Goal: Transaction & Acquisition: Book appointment/travel/reservation

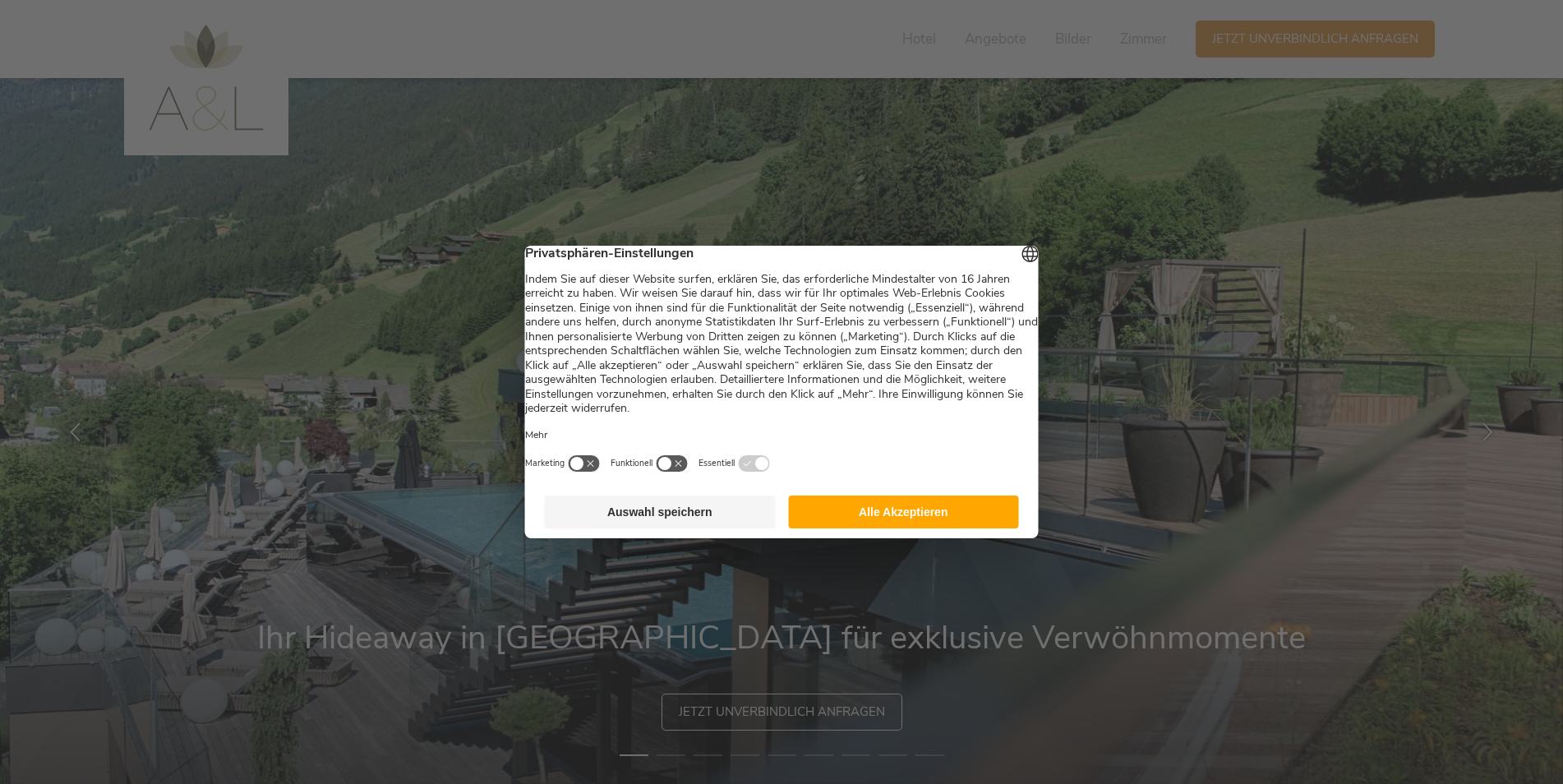
click at [913, 521] on button "Alle Akzeptieren" at bounding box center [904, 512] width 231 height 33
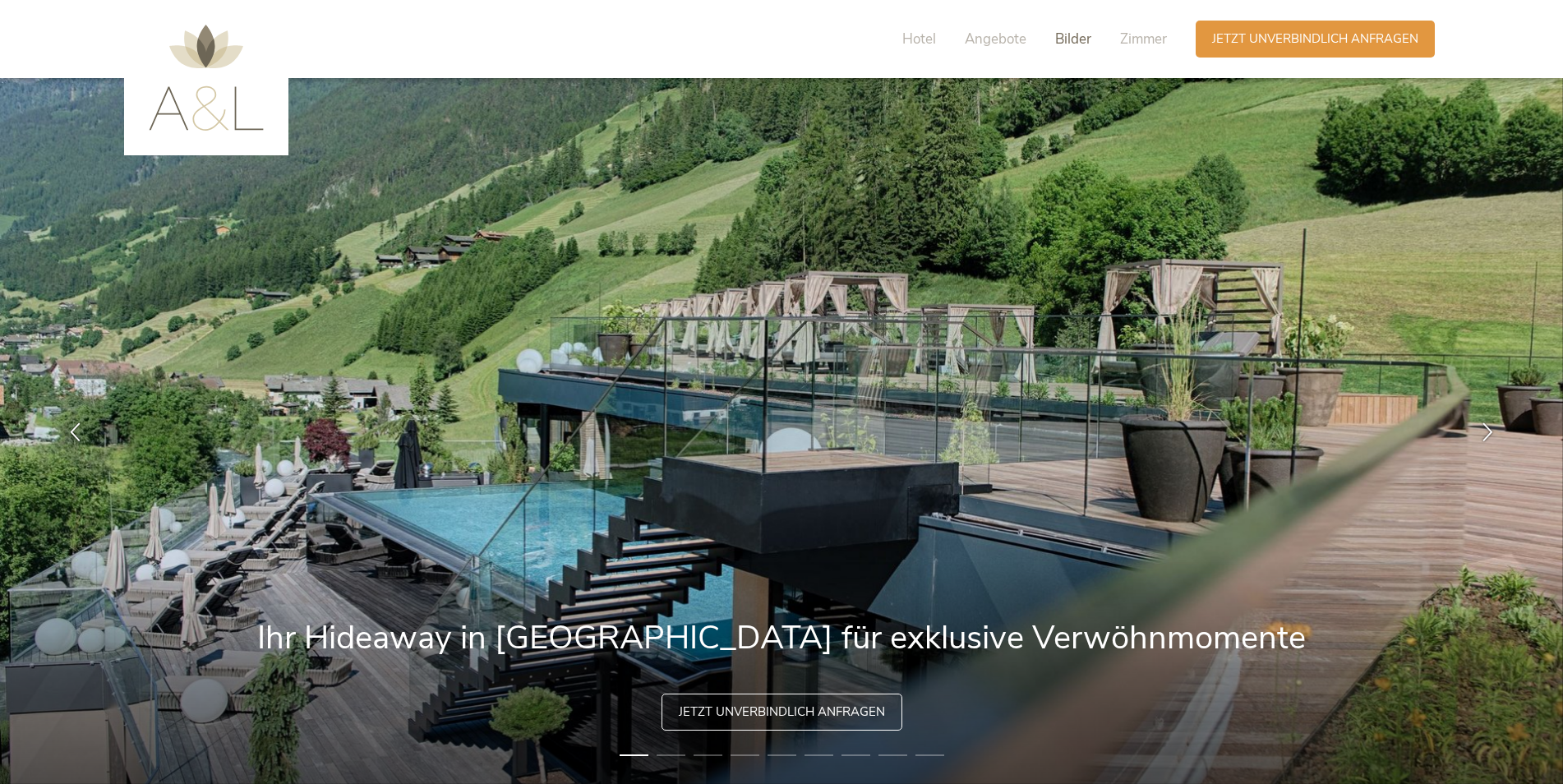
click at [1085, 40] on span "Bilder" at bounding box center [1073, 38] width 36 height 18
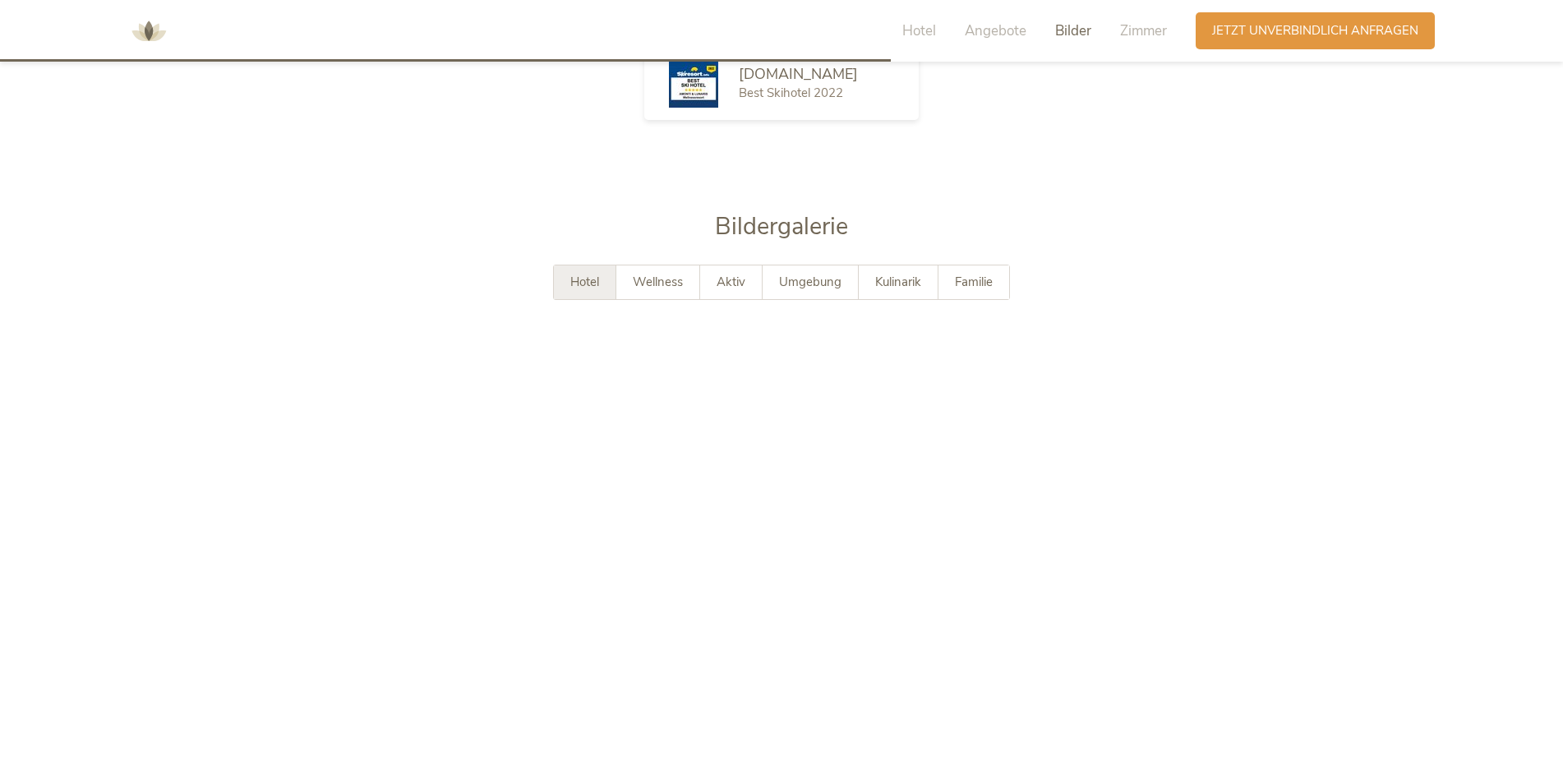
scroll to position [3007, 0]
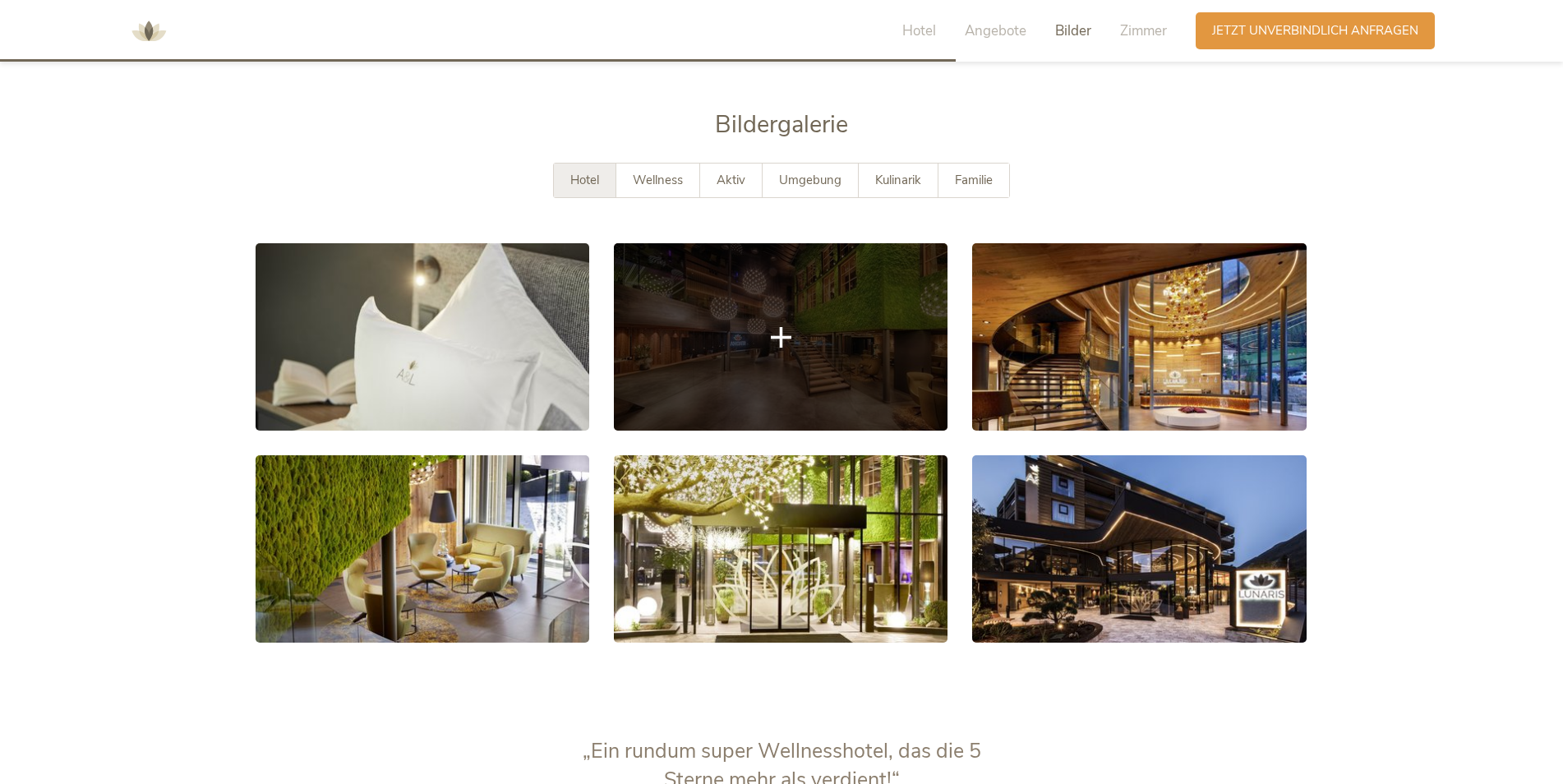
click at [837, 335] on link at bounding box center [781, 336] width 333 height 187
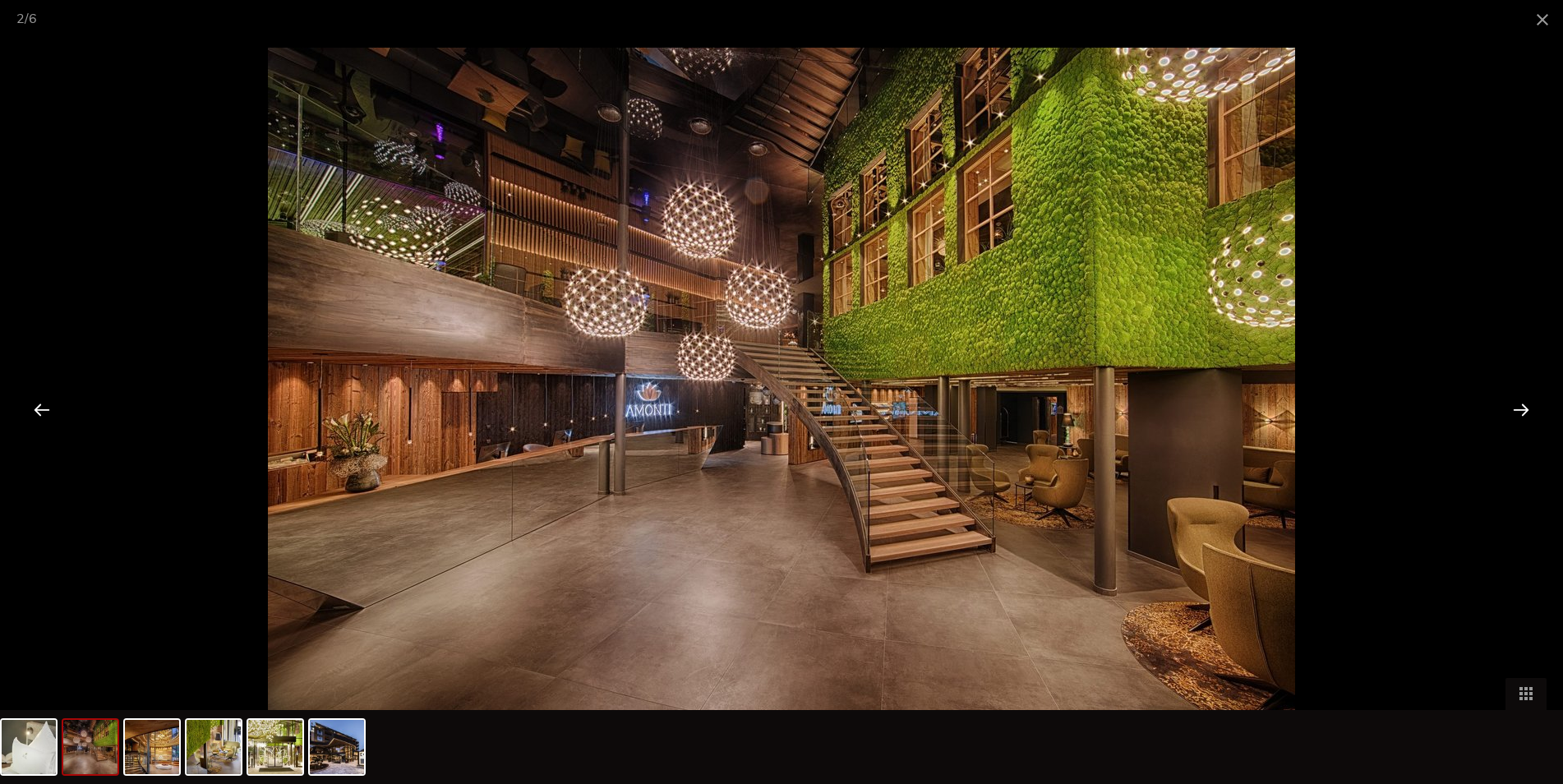
click at [1532, 412] on div at bounding box center [1521, 409] width 51 height 51
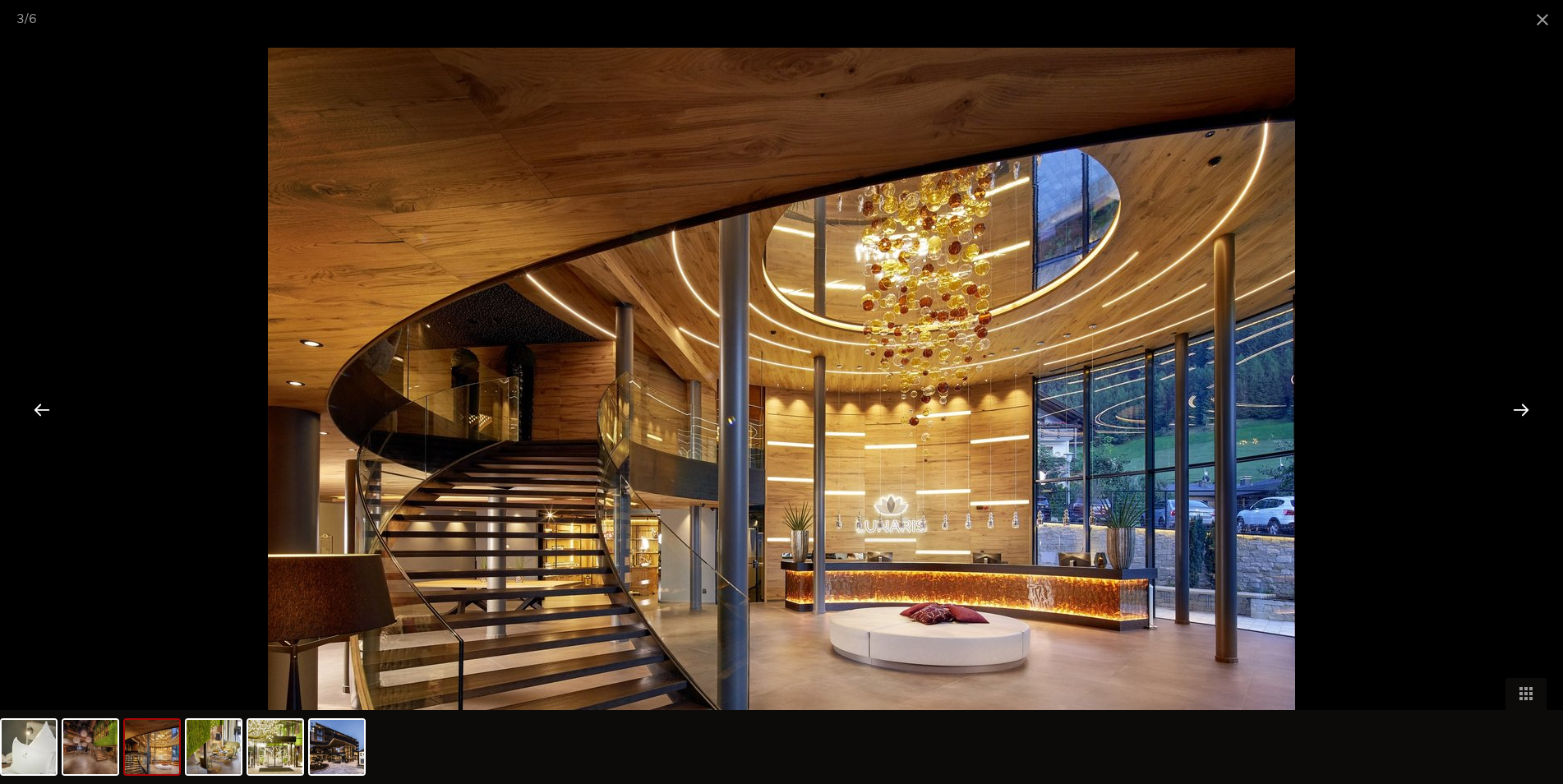
click at [1531, 412] on div at bounding box center [1521, 409] width 51 height 51
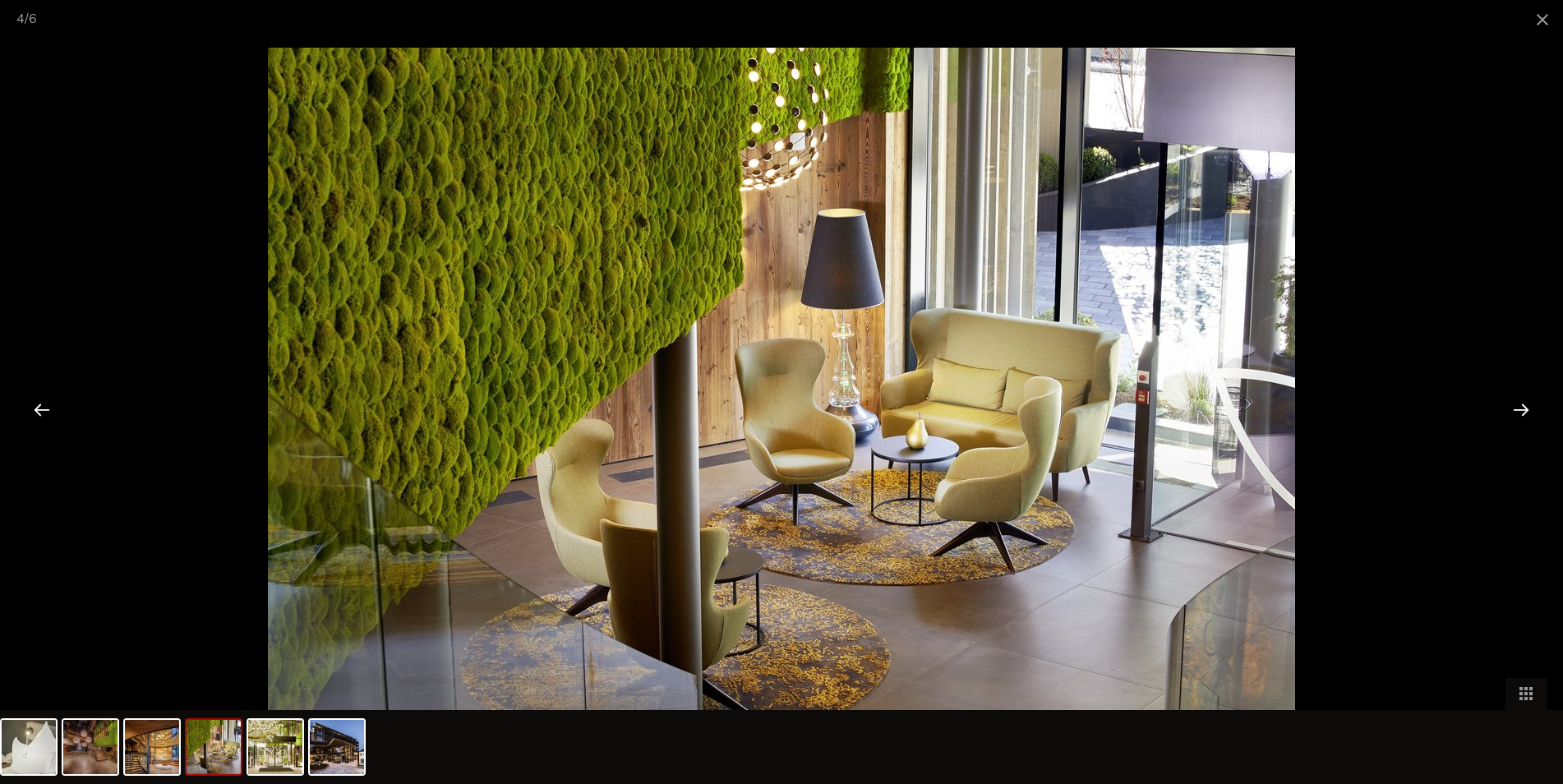
click at [1522, 411] on div at bounding box center [1521, 409] width 51 height 51
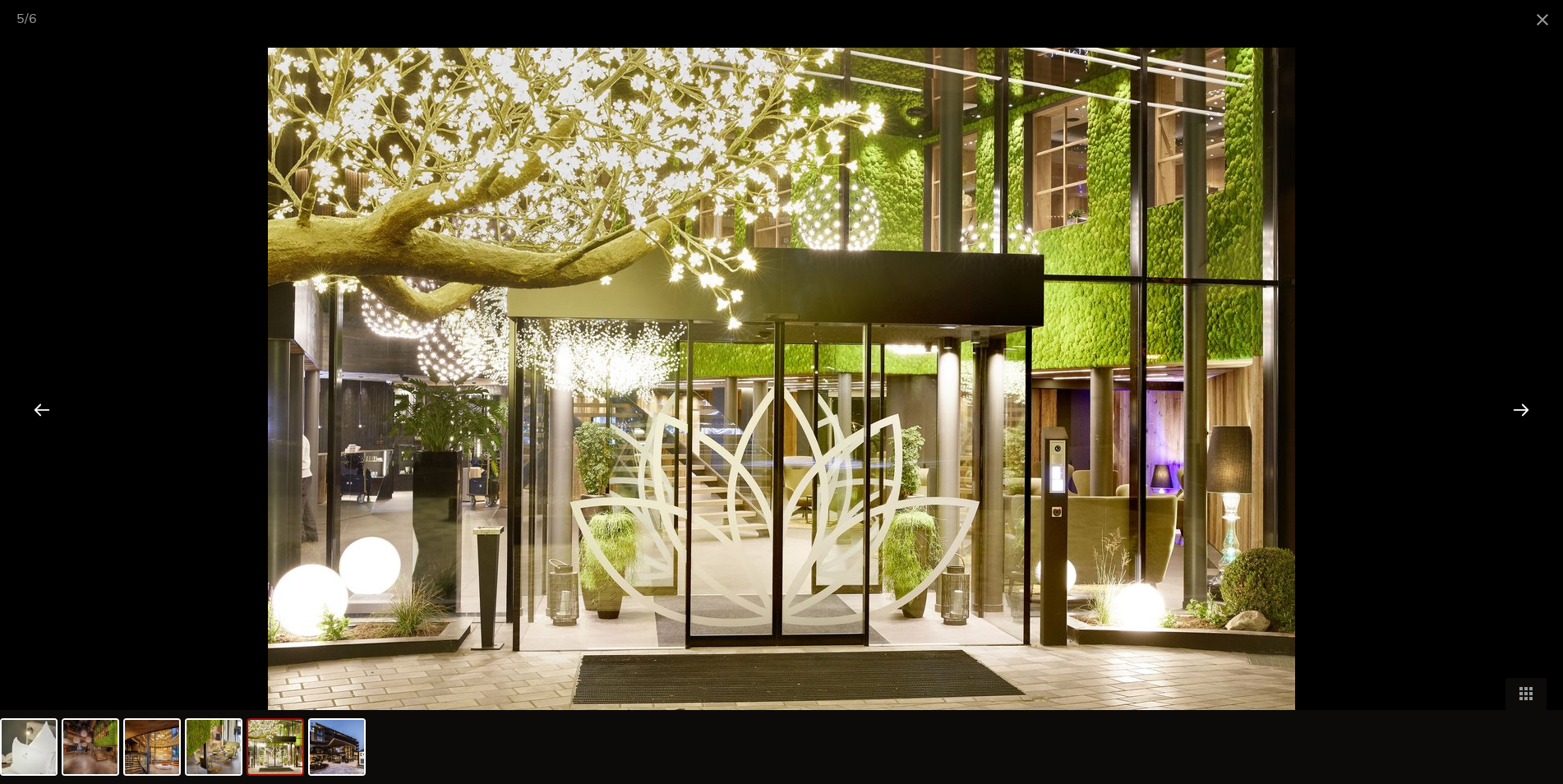
click at [1522, 411] on div at bounding box center [1521, 409] width 51 height 51
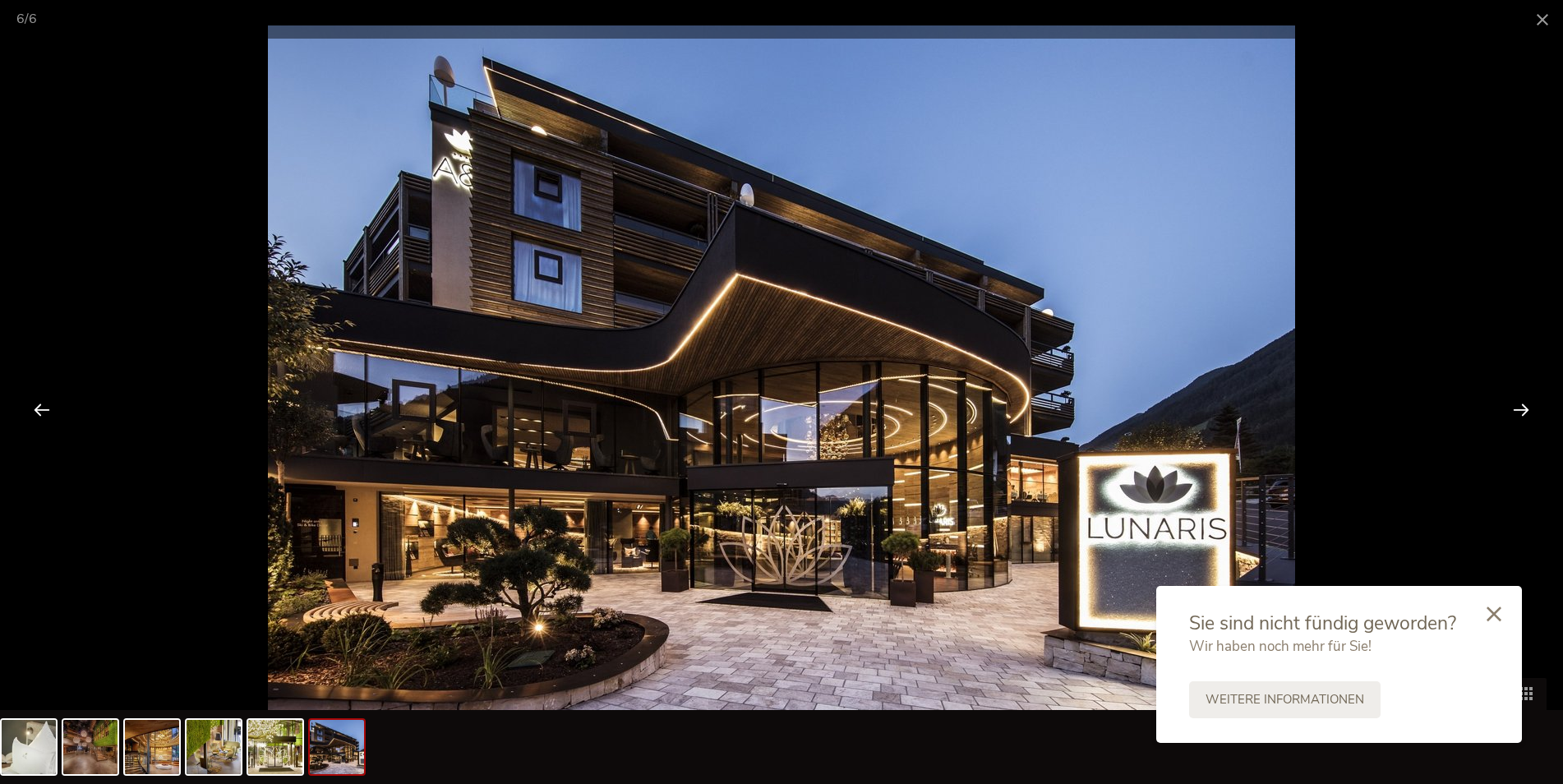
click at [1520, 410] on div at bounding box center [1521, 409] width 51 height 51
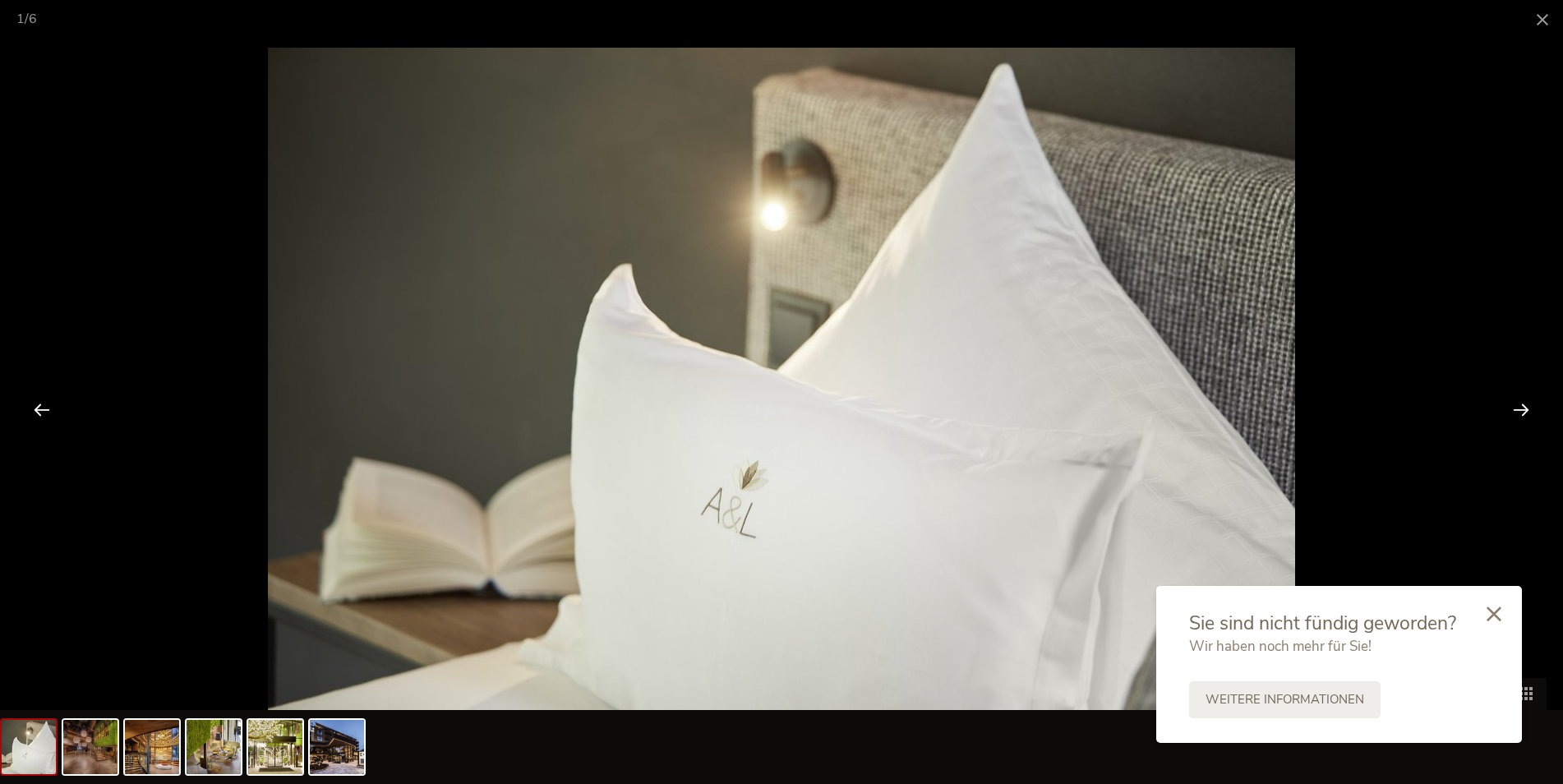
click at [1519, 410] on div at bounding box center [1521, 409] width 51 height 51
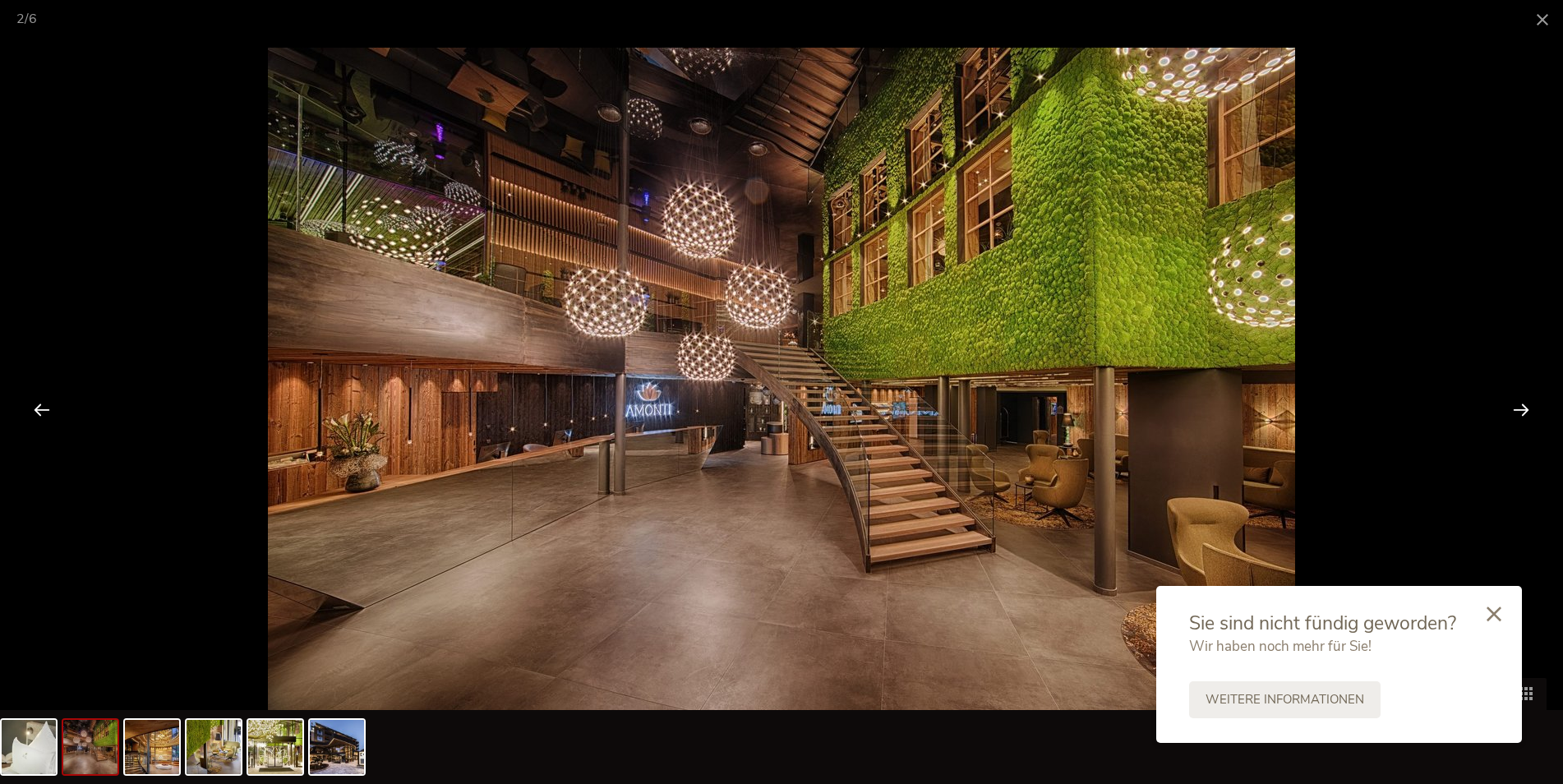
click at [1518, 409] on div at bounding box center [1521, 409] width 51 height 51
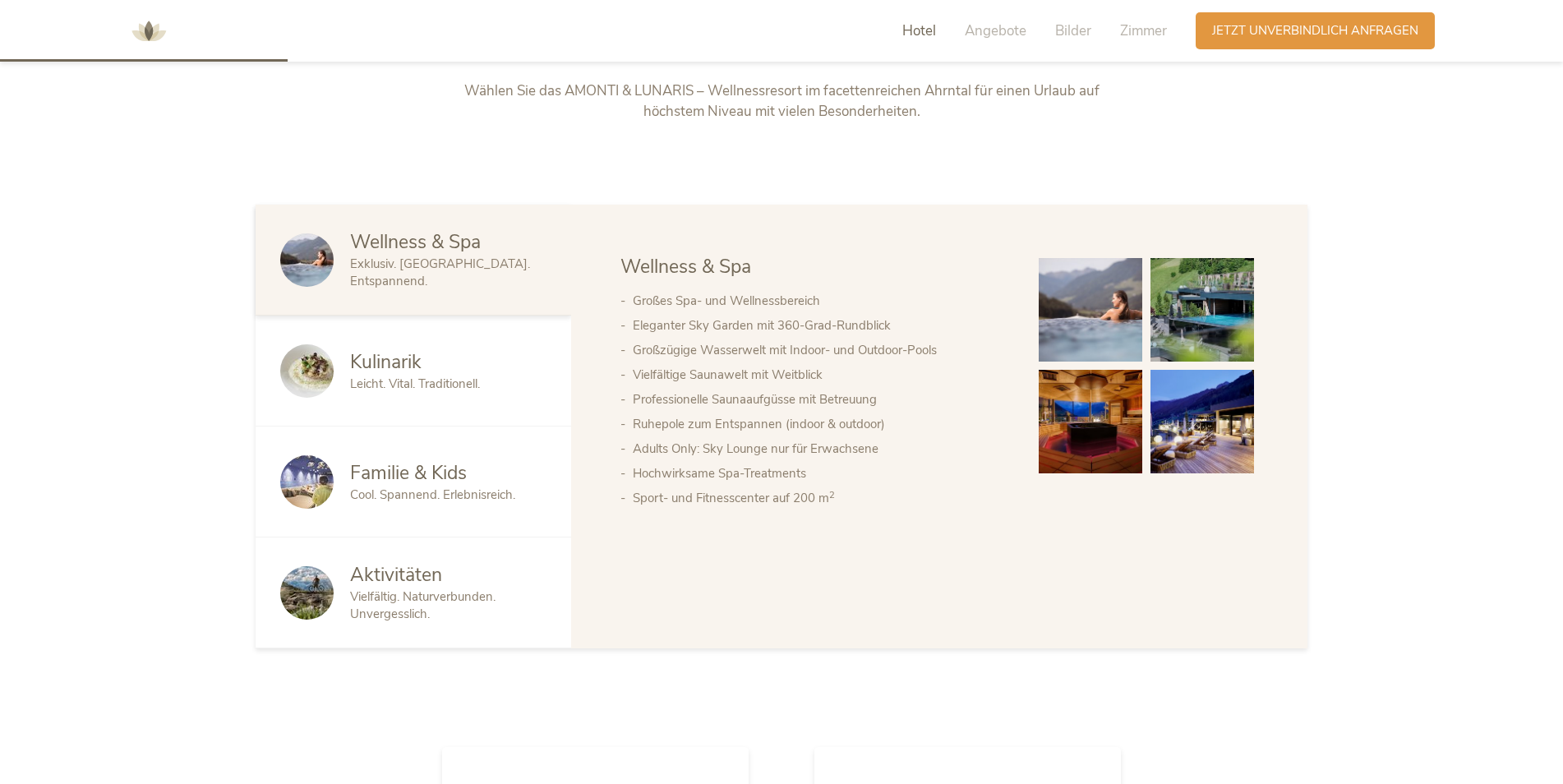
scroll to position [903, 0]
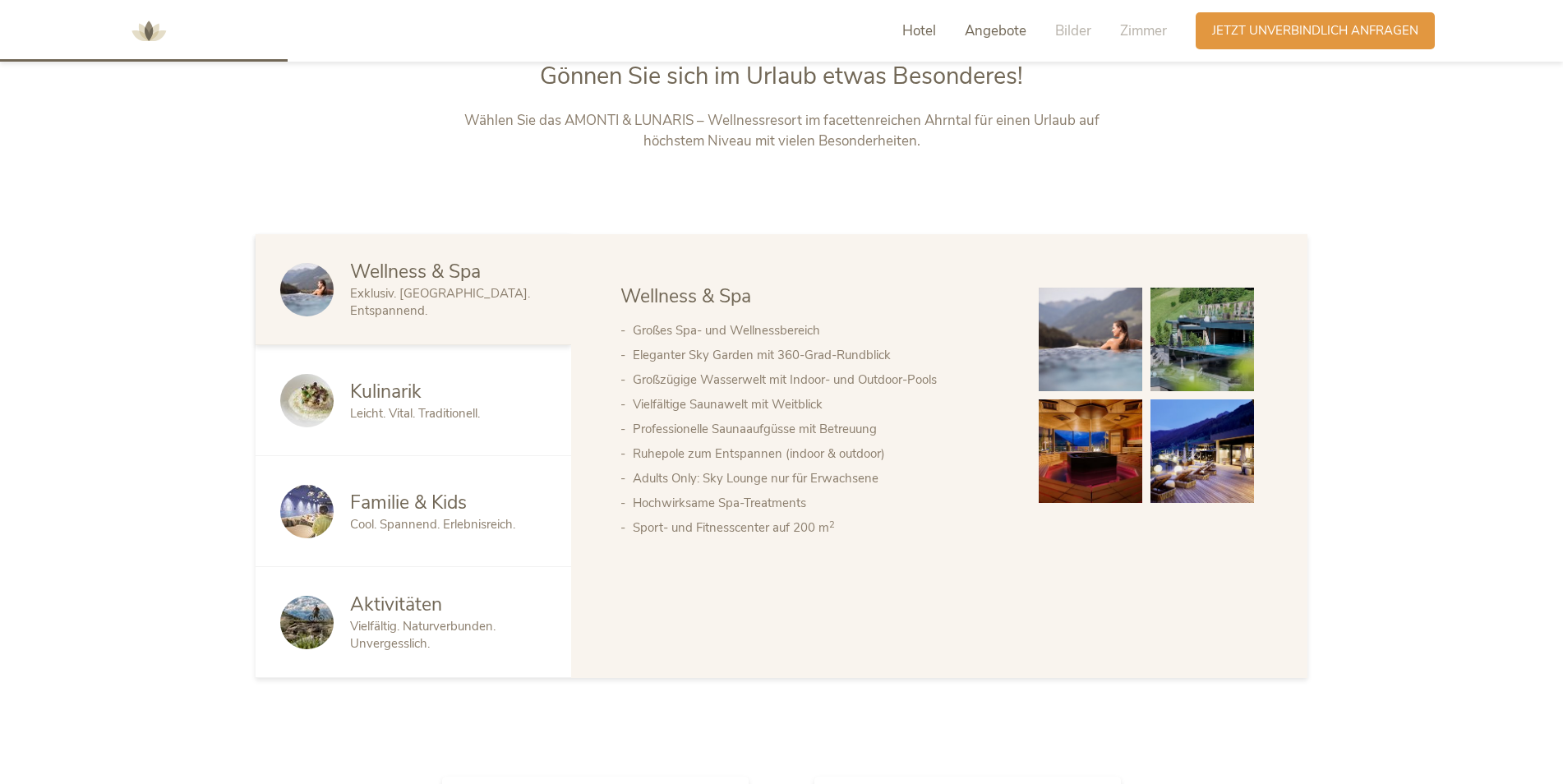
click at [996, 33] on span "Angebote" at bounding box center [995, 30] width 61 height 18
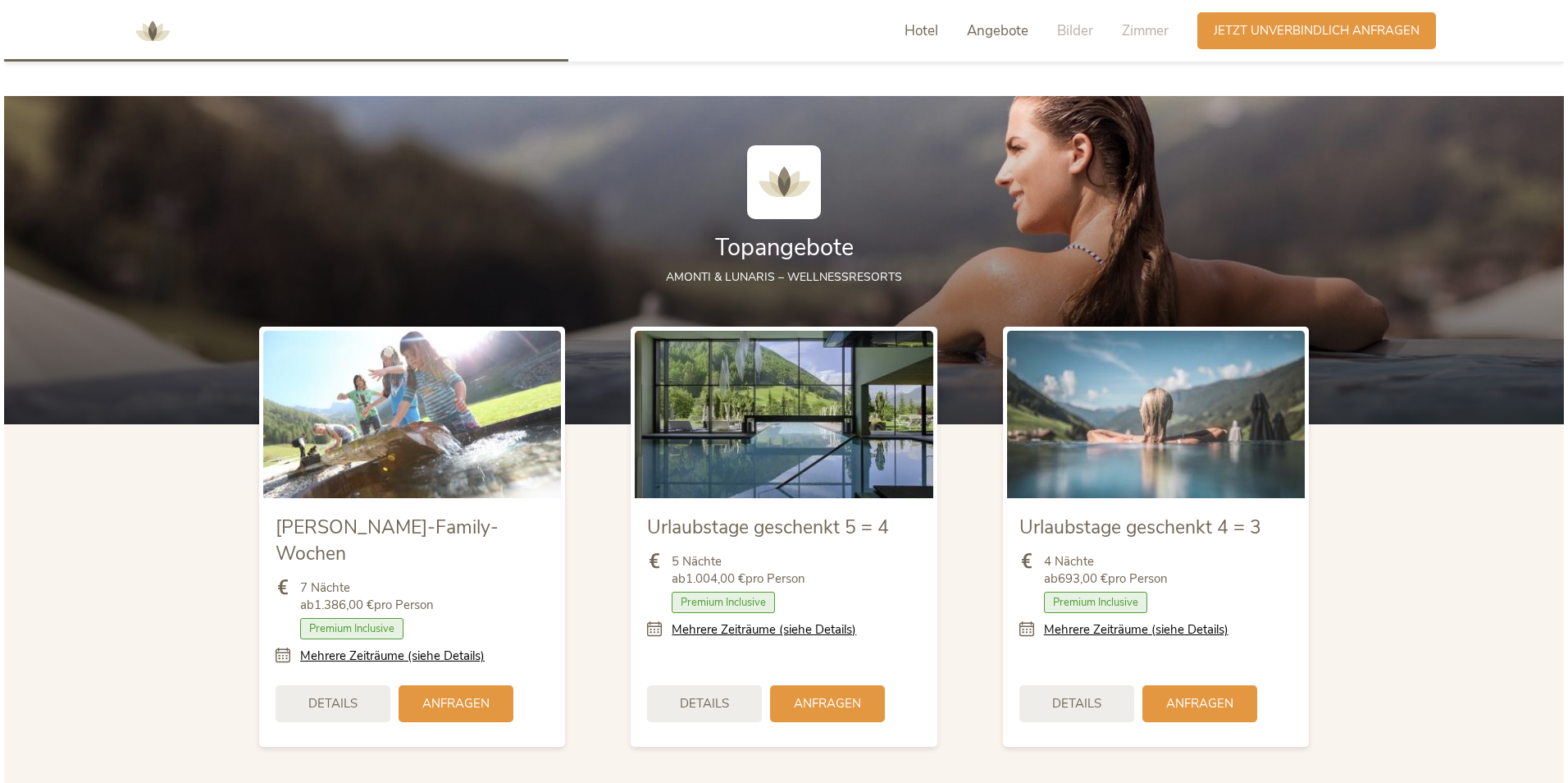
scroll to position [1814, 0]
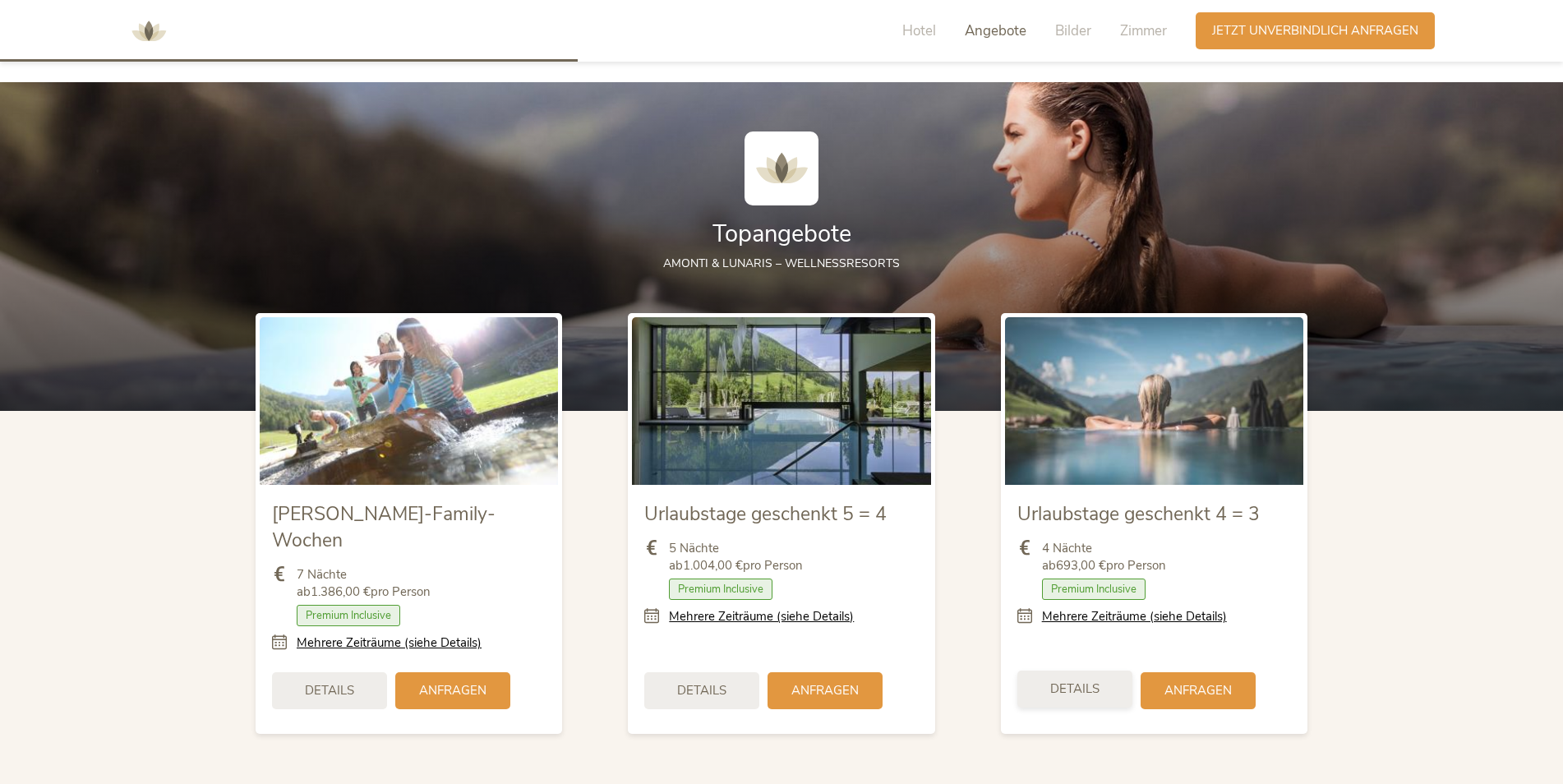
click at [1078, 680] on span "Details" at bounding box center [1075, 689] width 50 height 17
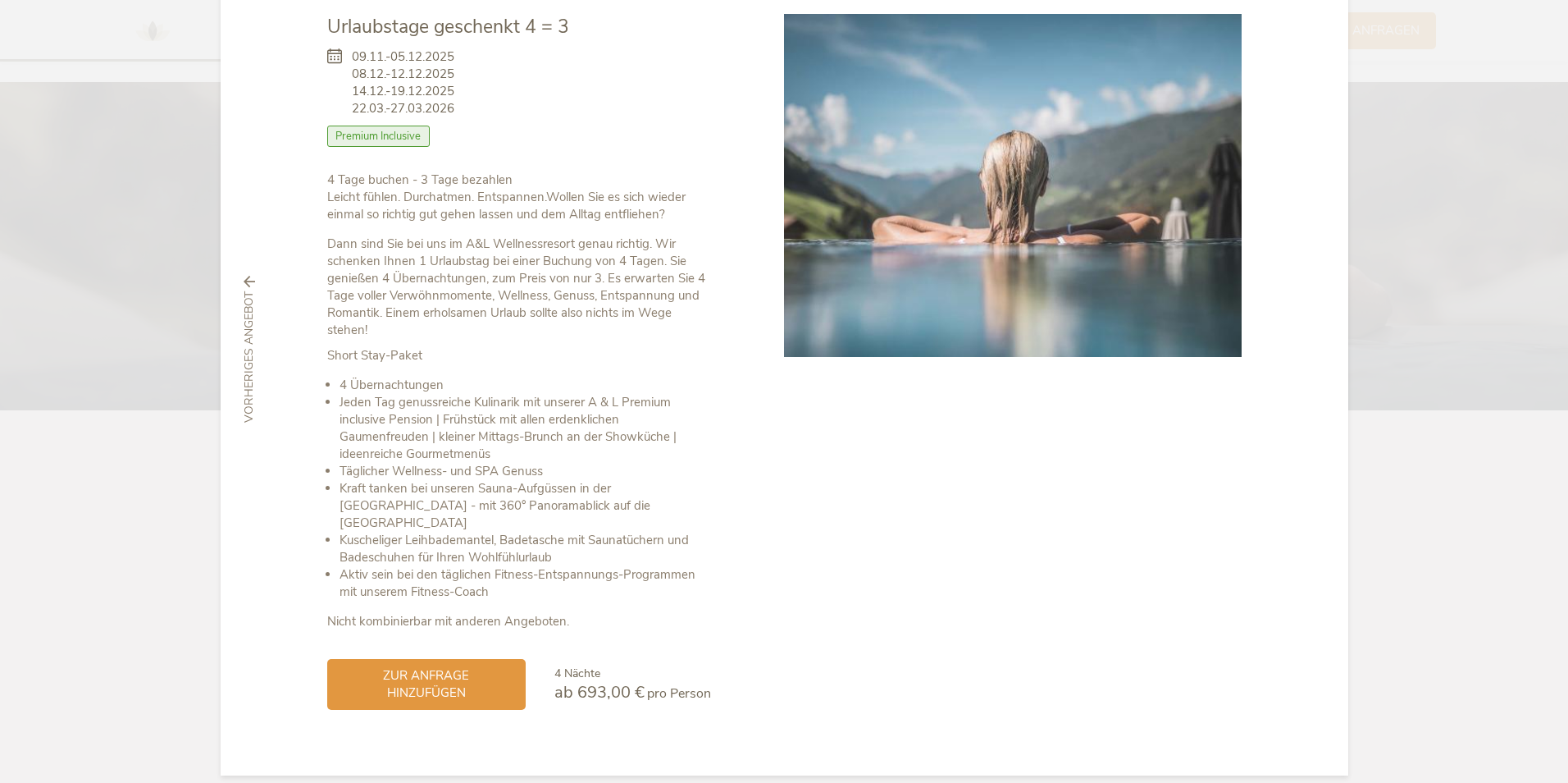
scroll to position [0, 0]
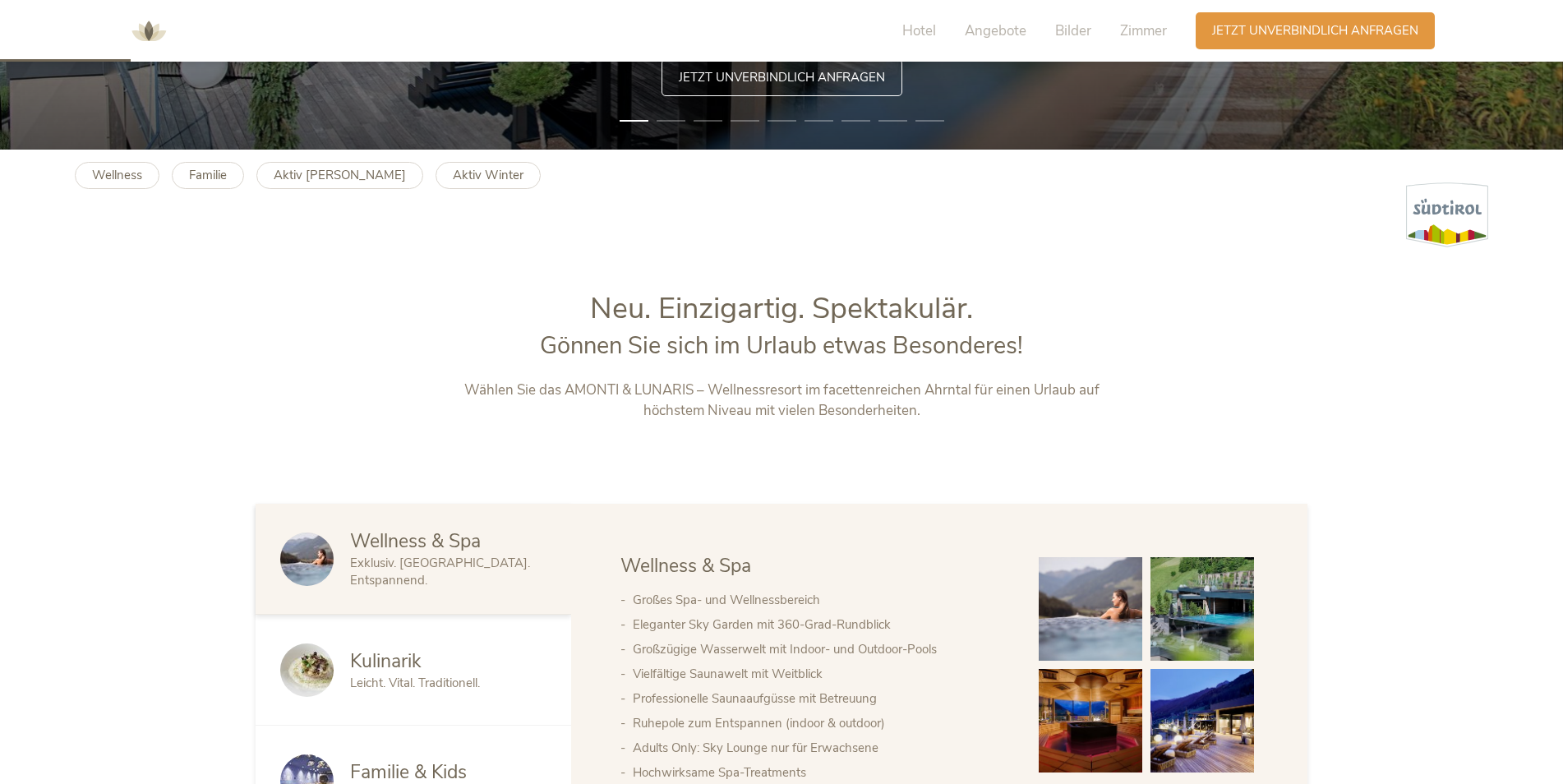
scroll to position [411, 0]
